Goal: Find specific page/section: Find specific page/section

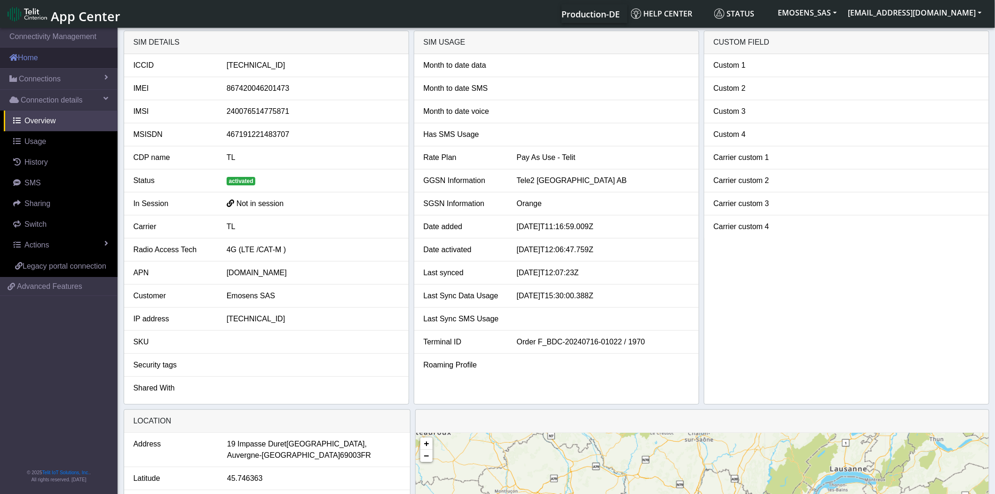
click at [50, 59] on link "Home" at bounding box center [59, 57] width 118 height 21
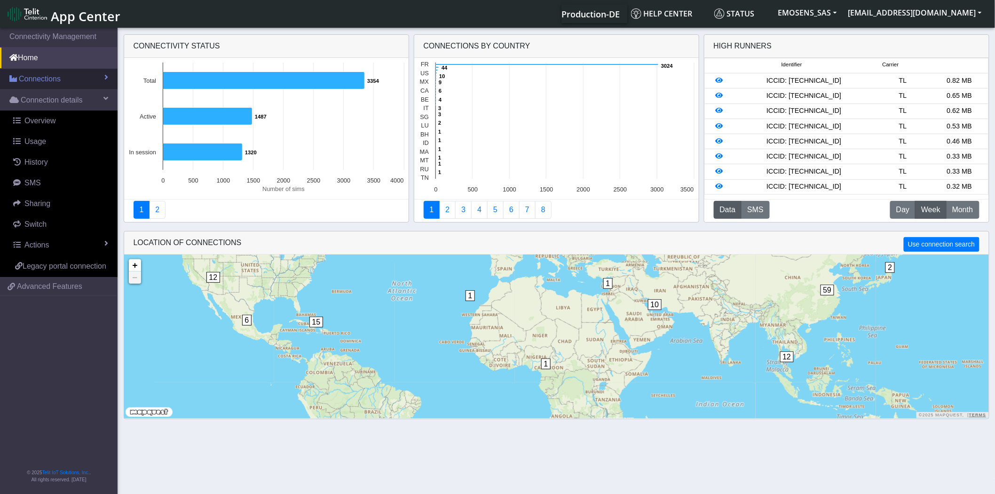
click at [54, 80] on span "Connections" at bounding box center [40, 78] width 42 height 11
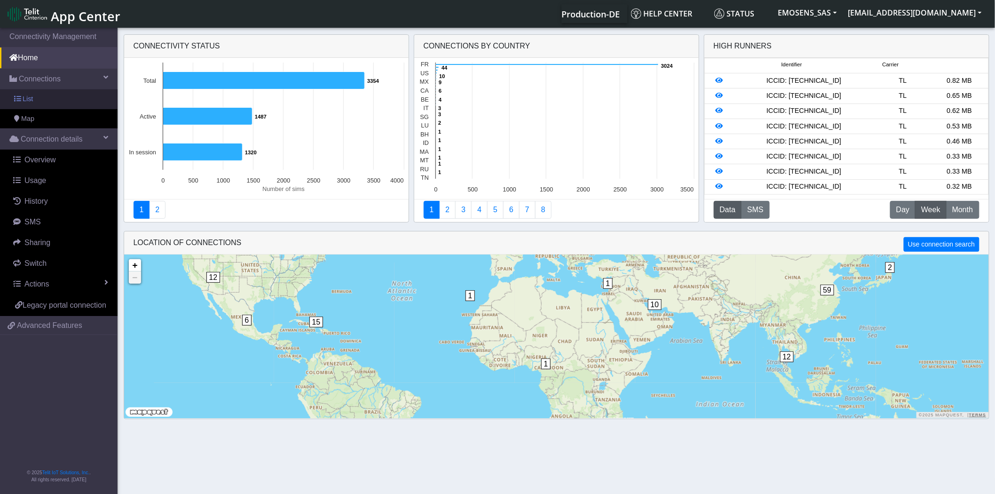
click at [55, 104] on link "List" at bounding box center [59, 99] width 118 height 20
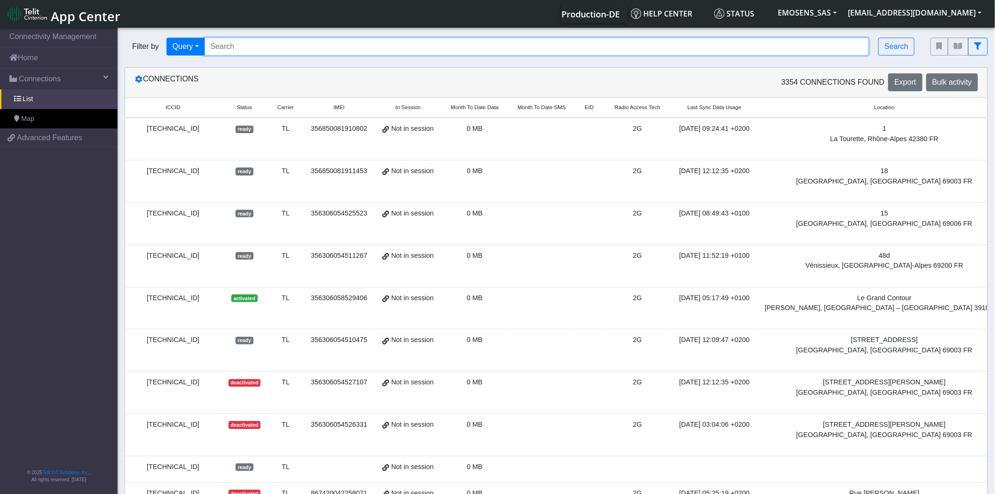
click at [264, 48] on input "Search..." at bounding box center [536, 47] width 665 height 18
paste input "[TECHNICAL_ID]"
type input "[TECHNICAL_ID]"
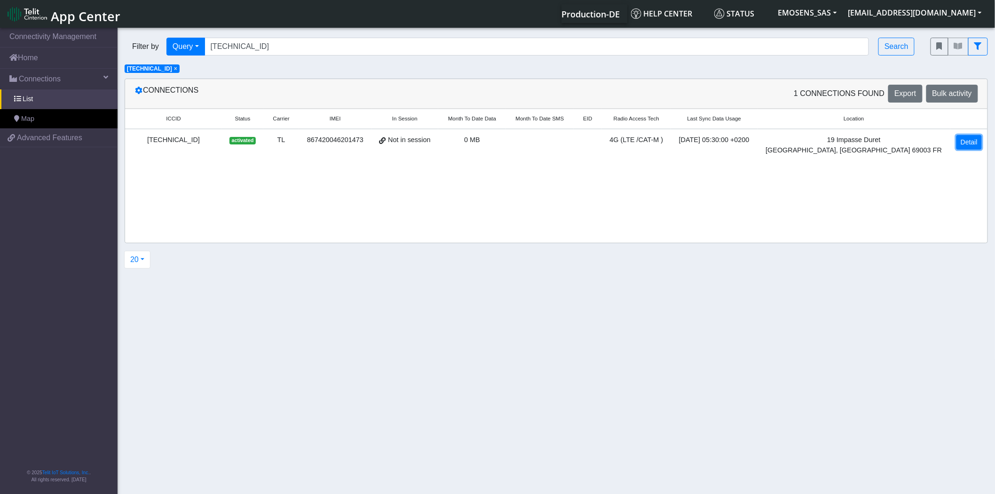
click at [968, 142] on link "Detail" at bounding box center [968, 142] width 25 height 15
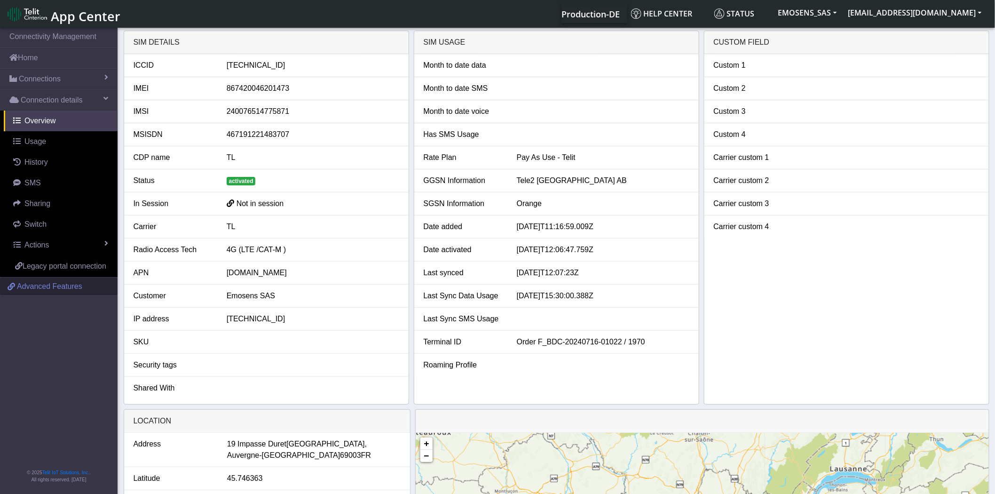
click at [54, 287] on span "Advanced Features" at bounding box center [49, 286] width 65 height 11
